Goal: Transaction & Acquisition: Purchase product/service

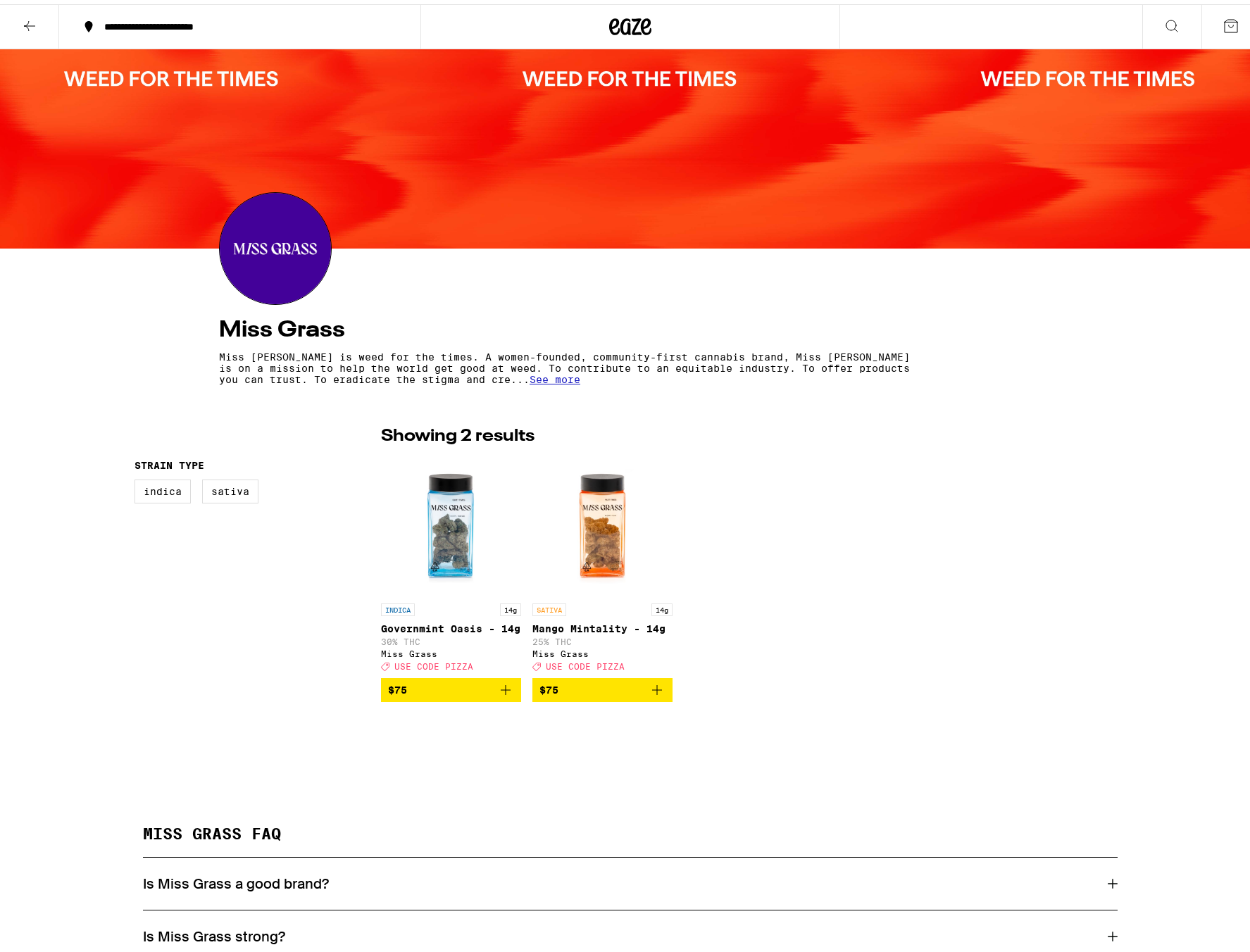
click at [628, 25] on icon at bounding box center [631, 22] width 21 height 17
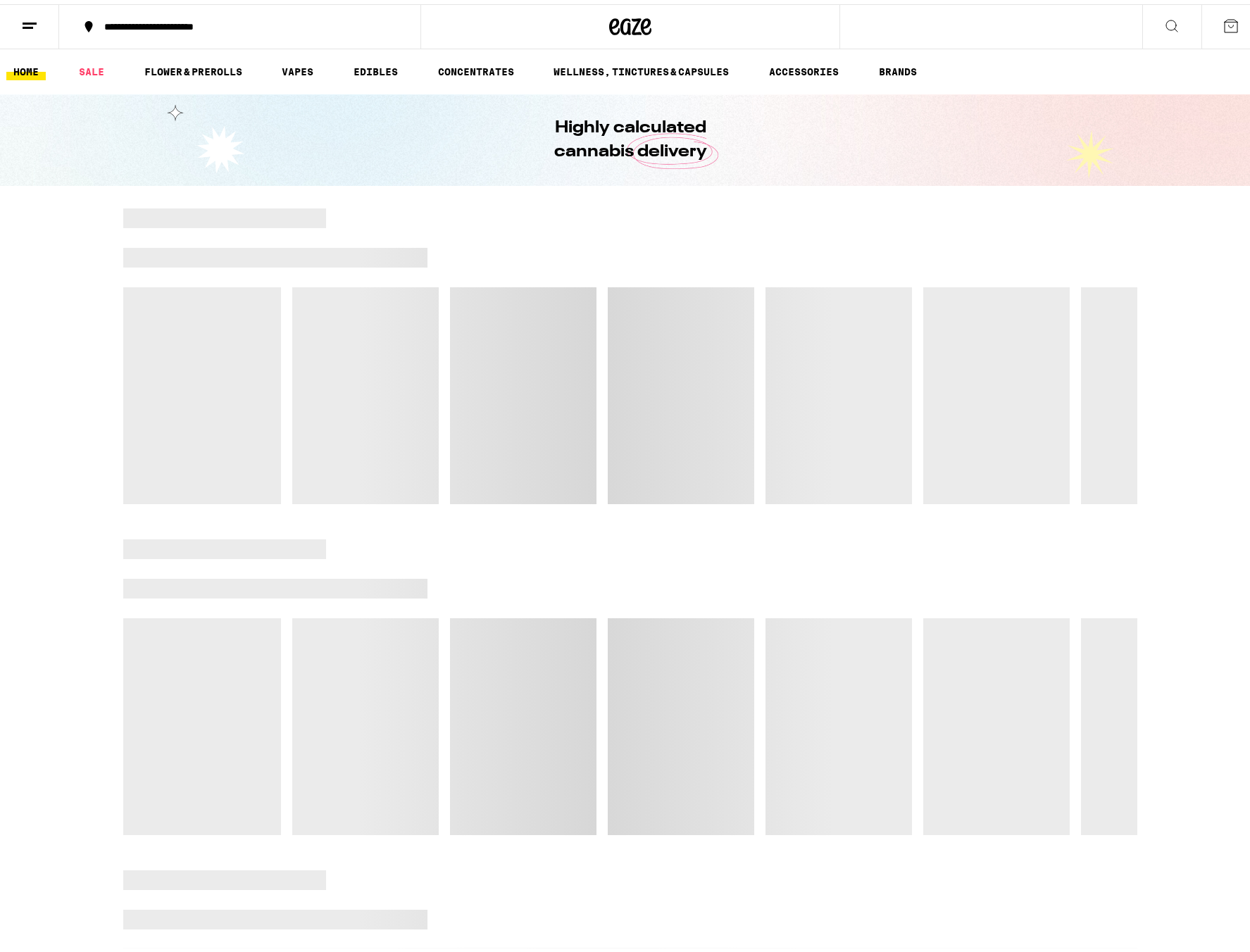
click at [17, 29] on button at bounding box center [30, 23] width 59 height 44
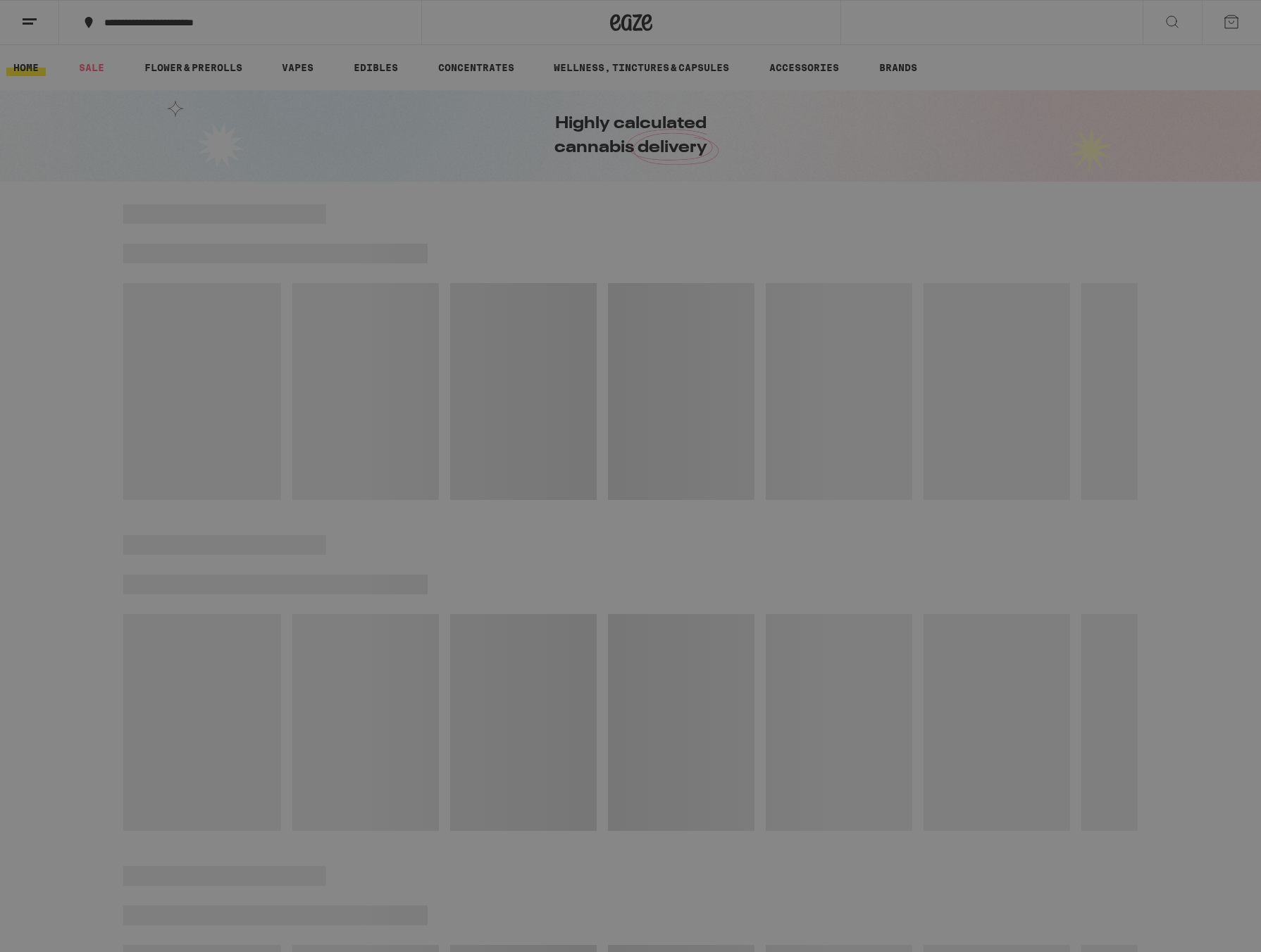
click at [178, 83] on button "Log In" at bounding box center [195, 75] width 247 height 28
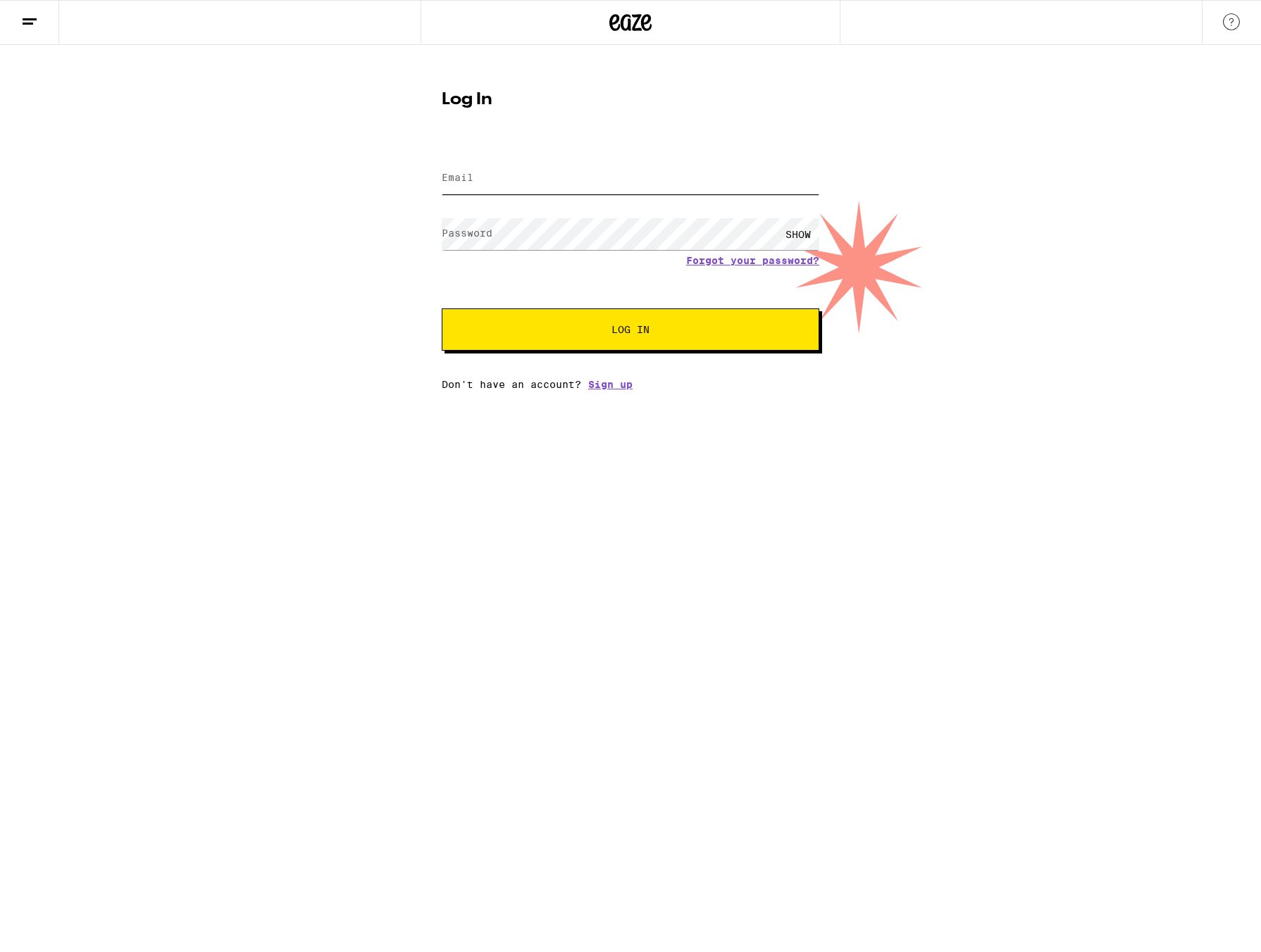
type input "chrisveliquette08@gmail.com"
click at [471, 174] on input "chrisveliquette08@gmail.com" at bounding box center [630, 178] width 377 height 32
click at [597, 335] on span "Log In" at bounding box center [630, 329] width 264 height 10
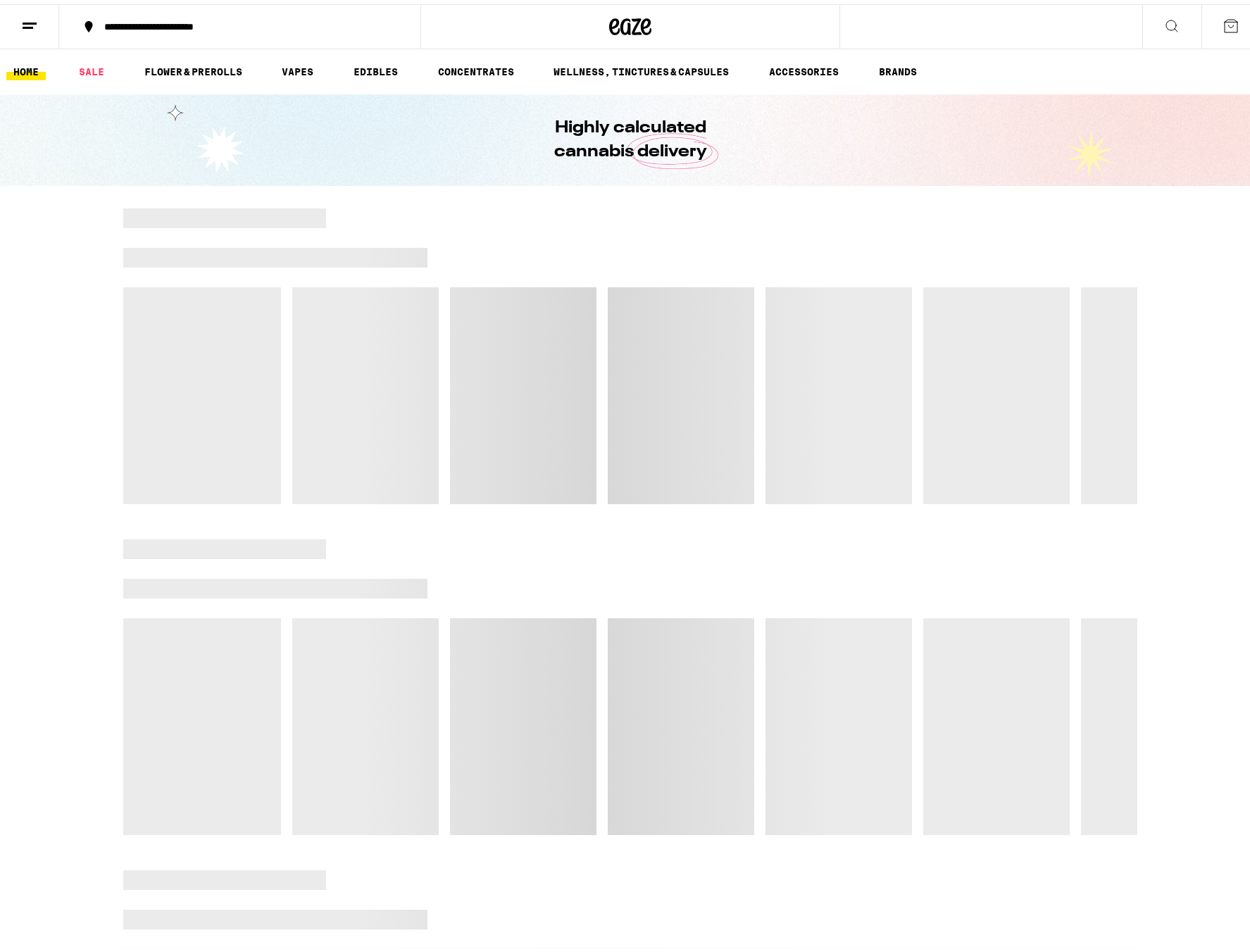
click at [1081, 85] on ul "HOME SALE FLOWER & PREROLLS VAPES EDIBLES CONCENTRATES WELLNESS, TINCTURES & CA…" at bounding box center [630, 67] width 1261 height 45
click at [601, 21] on div at bounding box center [630, 22] width 420 height 45
click at [613, 23] on icon at bounding box center [630, 22] width 42 height 25
